Goal: Information Seeking & Learning: Understand process/instructions

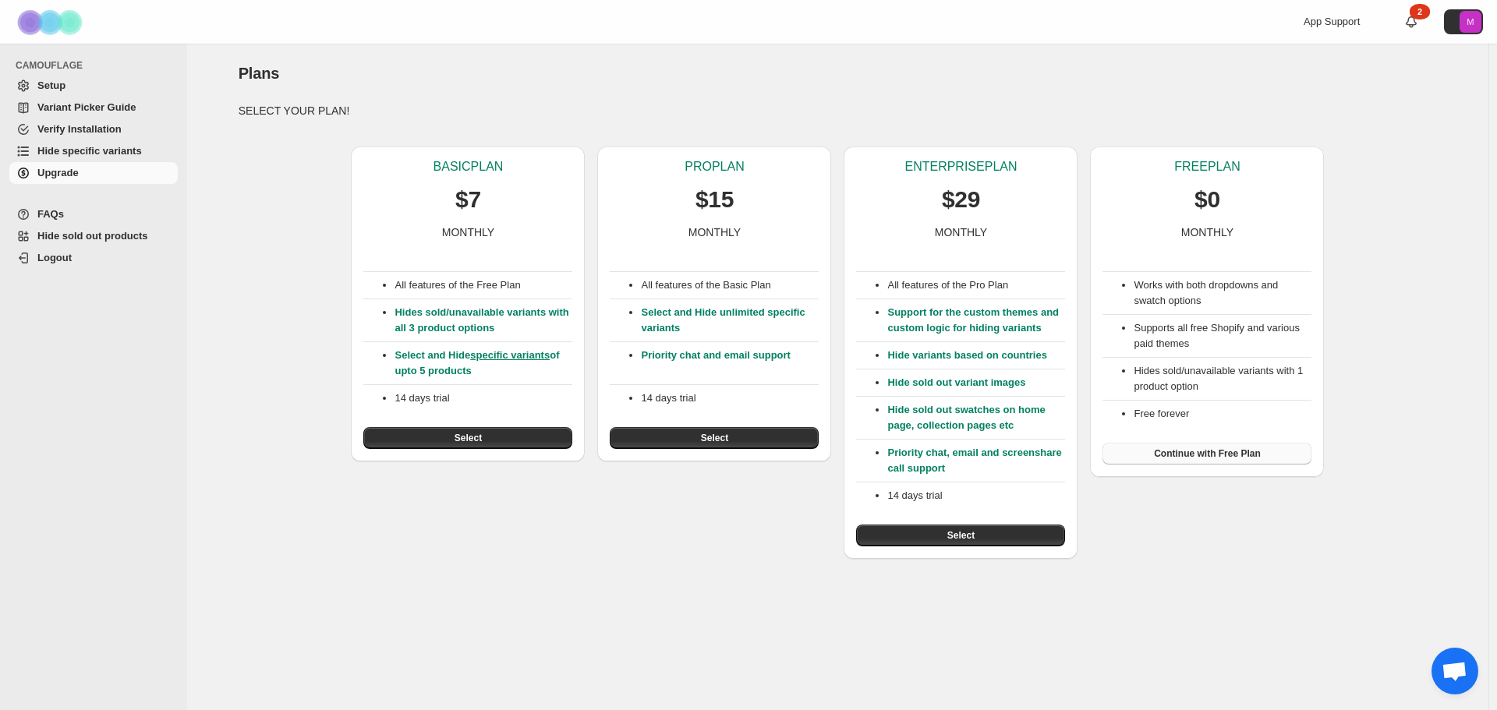
click at [1194, 453] on span "Continue with Free Plan" at bounding box center [1207, 454] width 107 height 12
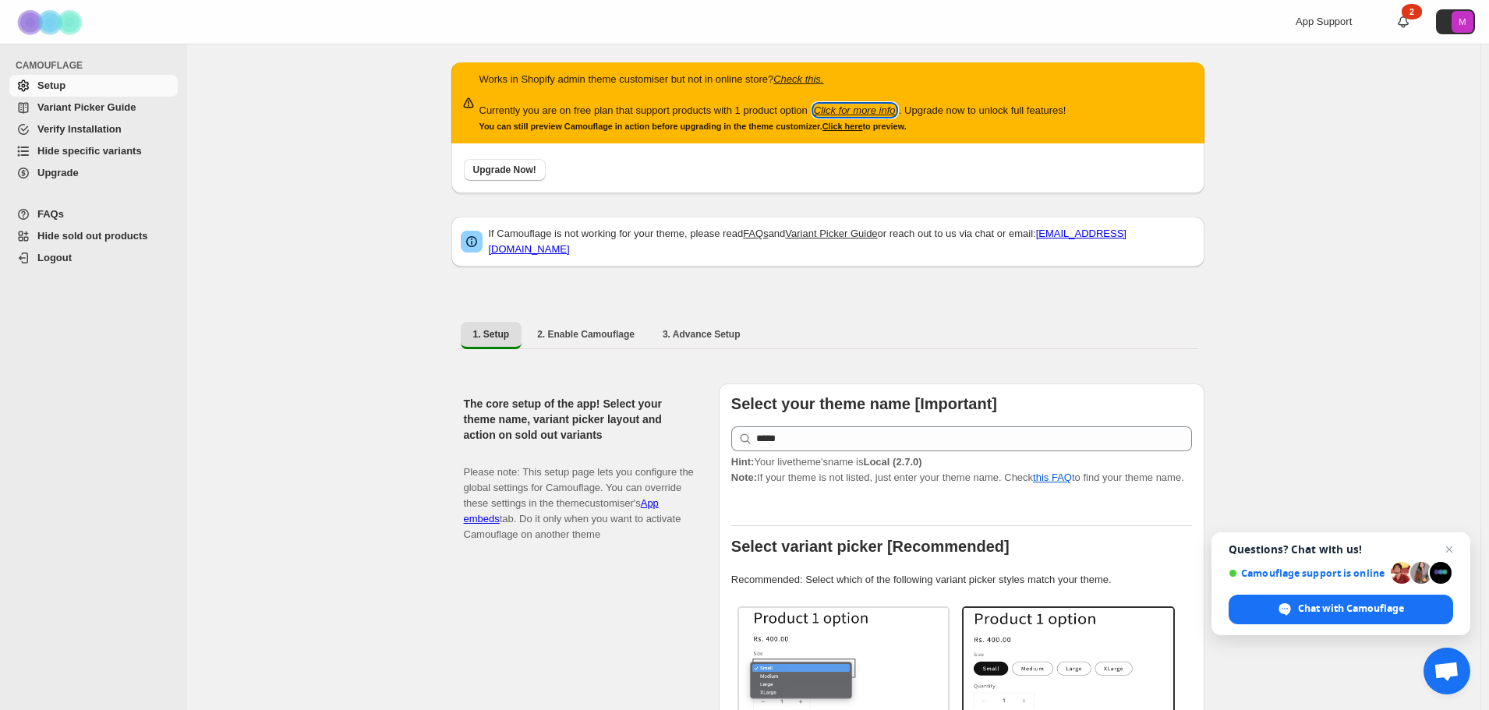
click at [896, 110] on icon "Click for more info" at bounding box center [855, 110] width 82 height 12
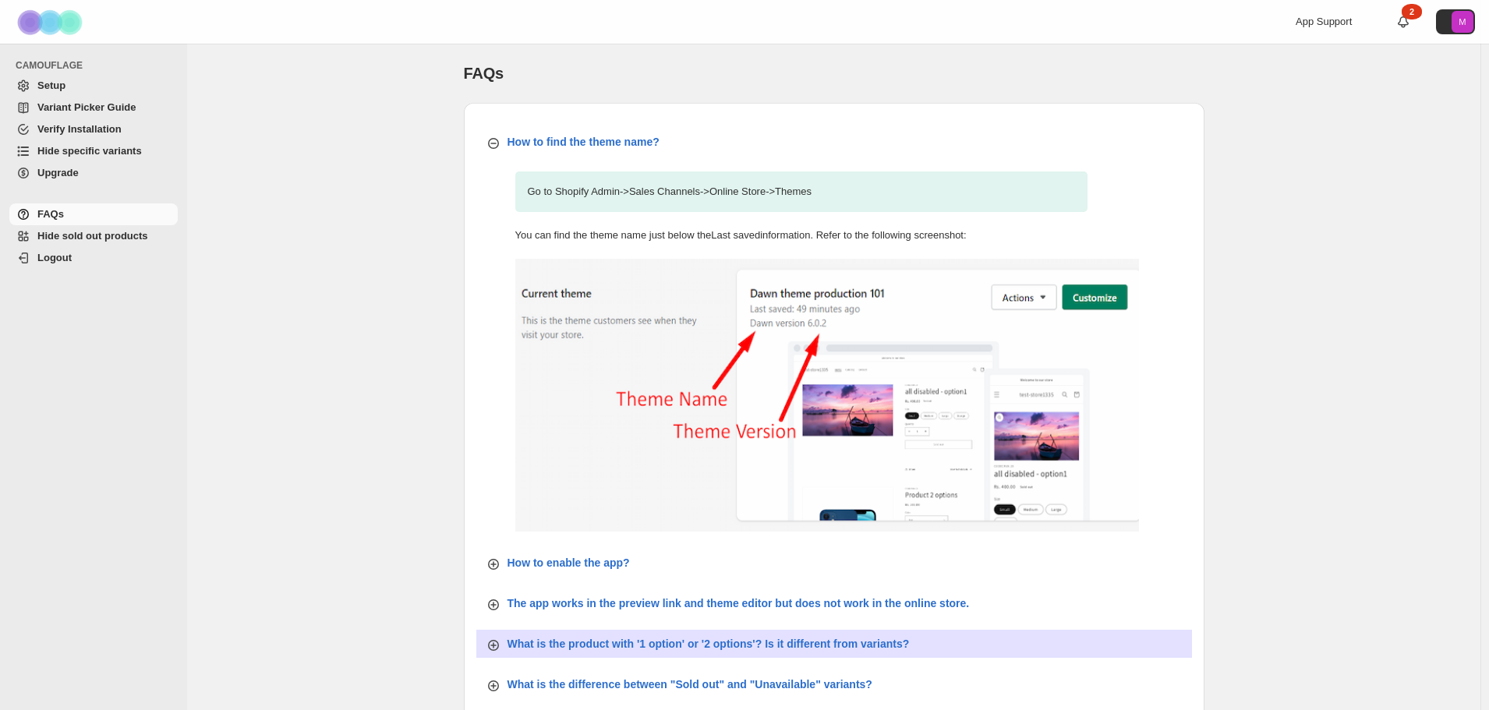
scroll to position [474, 0]
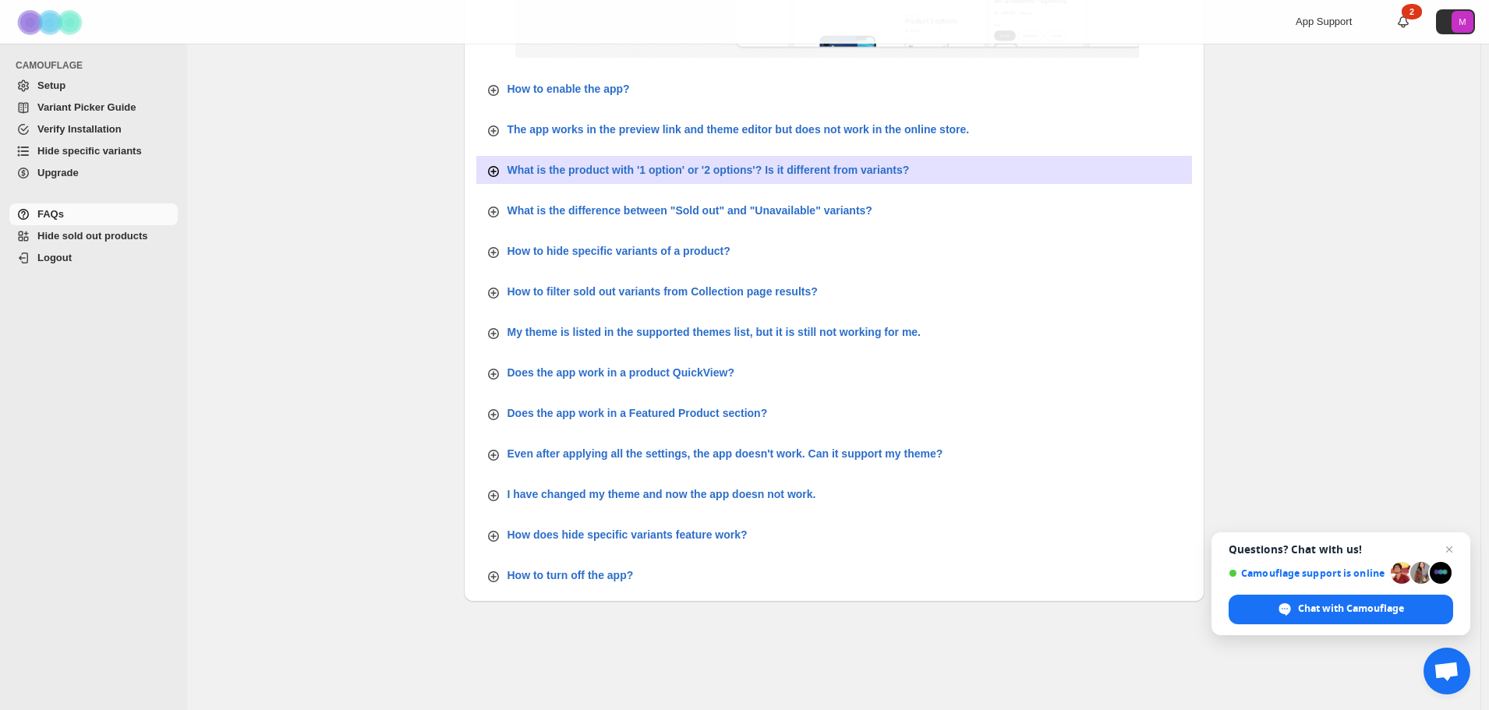
click at [809, 172] on p "What is the product with '1 option' or '2 options'? Is it different from varian…" at bounding box center [709, 170] width 402 height 16
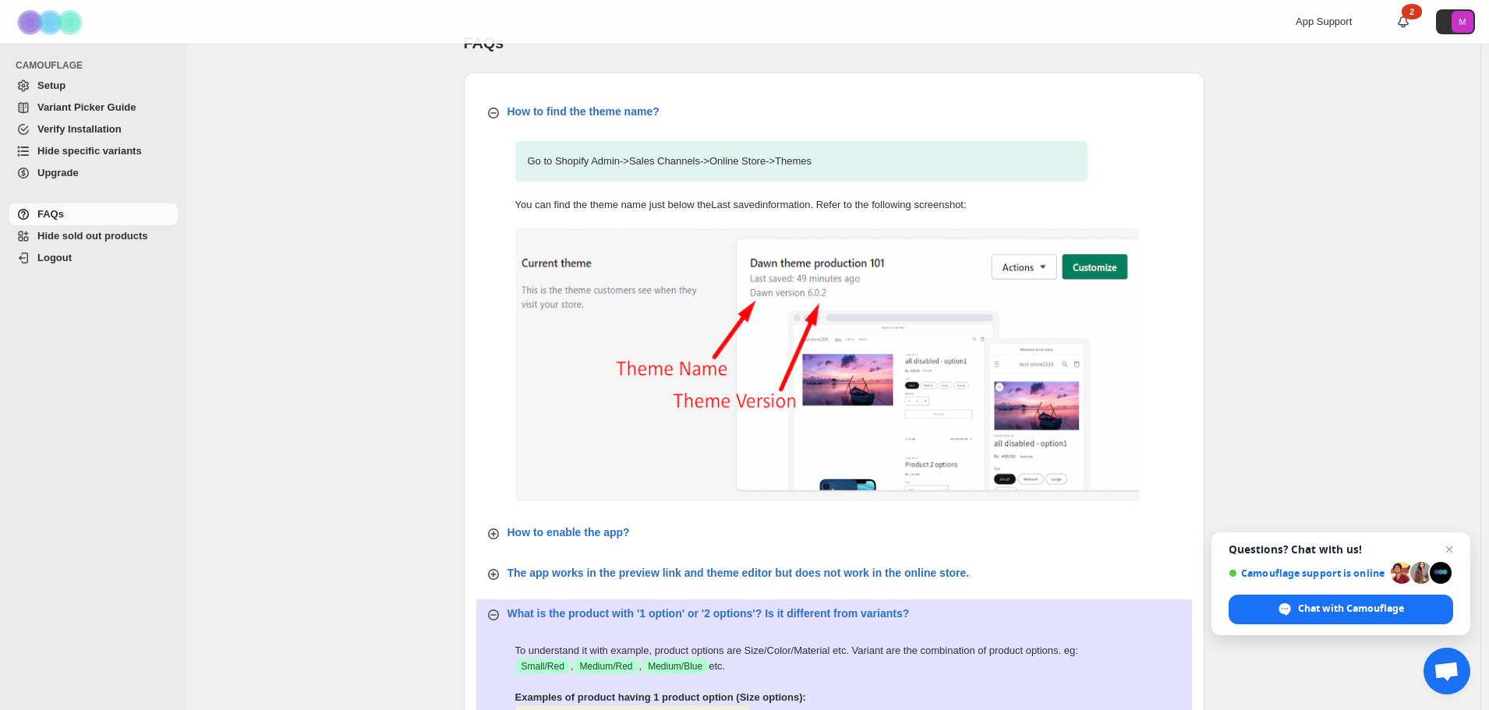
scroll to position [0, 0]
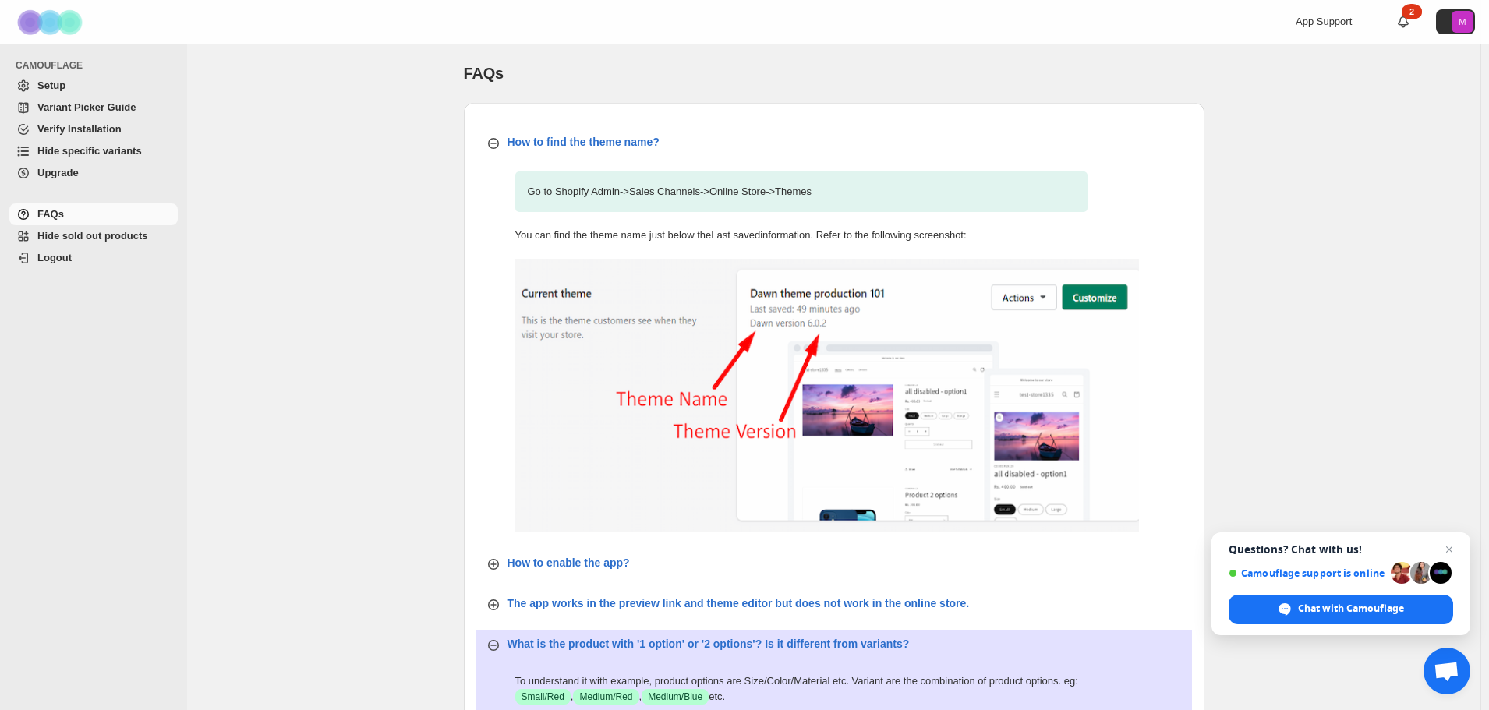
click at [65, 261] on span "Logout" at bounding box center [54, 258] width 34 height 12
